Goal: Book appointment/travel/reservation

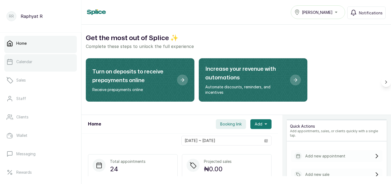
click at [47, 66] on link "Calendar" at bounding box center [40, 61] width 72 height 15
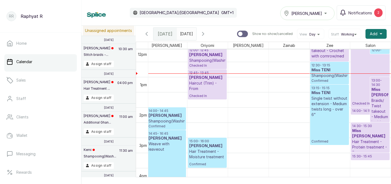
scroll to position [364, 0]
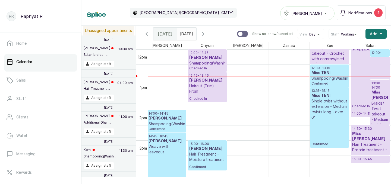
click at [323, 72] on h3 "Miss TENI" at bounding box center [329, 72] width 36 height 5
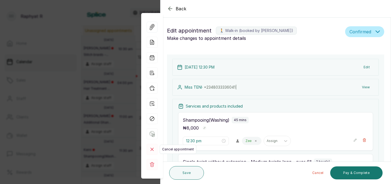
click at [151, 149] on rect at bounding box center [151, 149] width 11 height 11
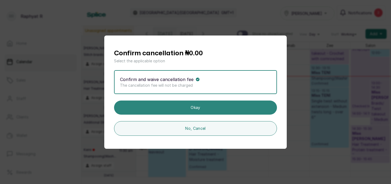
click at [188, 107] on button "Okay" at bounding box center [195, 108] width 163 height 14
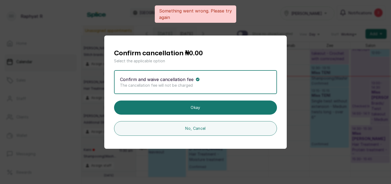
click at [272, 85] on div "Confirm and waive cancellation fee The cancellation fee will not be charged" at bounding box center [195, 82] width 163 height 24
click at [222, 120] on div "Confirm cancellation ₦0.00 Select the applicable option Confirm and waive cance…" at bounding box center [195, 92] width 163 height 87
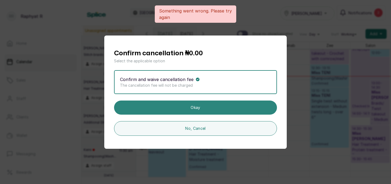
click at [225, 110] on button "Okay" at bounding box center [195, 108] width 163 height 14
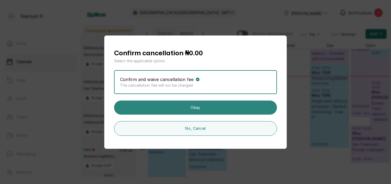
click at [225, 110] on button "Okay" at bounding box center [195, 108] width 163 height 14
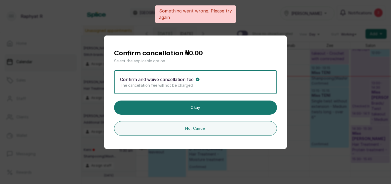
click at [62, 73] on div "Confirm cancellation ₦0.00 Select the applicable option Confirm and waive cance…" at bounding box center [195, 92] width 391 height 184
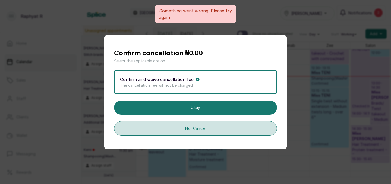
click at [151, 126] on button "No, Cancel" at bounding box center [195, 128] width 163 height 15
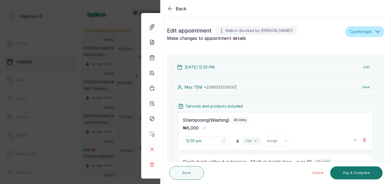
click at [94, 88] on div "Back Appointment Details Edit appointment 🚶 Walk-in (booked by Raphyat R) Make …" at bounding box center [195, 92] width 391 height 184
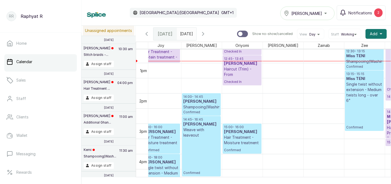
scroll to position [0, 0]
